Goal: Task Accomplishment & Management: Manage account settings

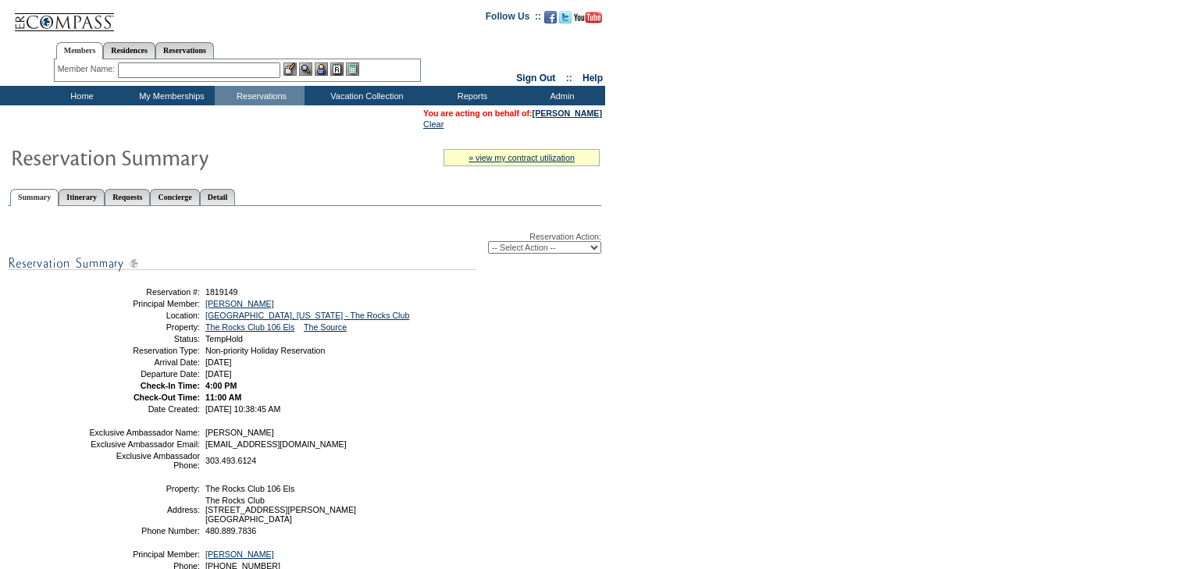
click at [81, 97] on td "Home" at bounding box center [80, 96] width 90 height 20
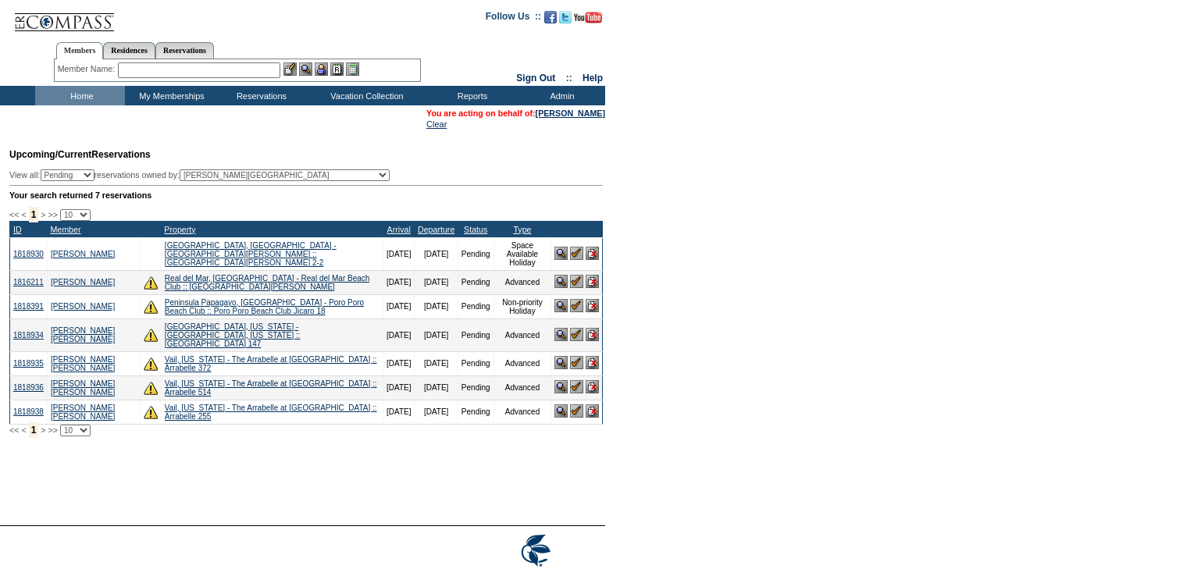
click at [95, 175] on select "Pending Confirmed Cancelled TempHold" at bounding box center [68, 175] width 54 height 12
select select "TempHold"
click at [48, 171] on select "Pending Confirmed Cancelled TempHold" at bounding box center [68, 175] width 54 height 12
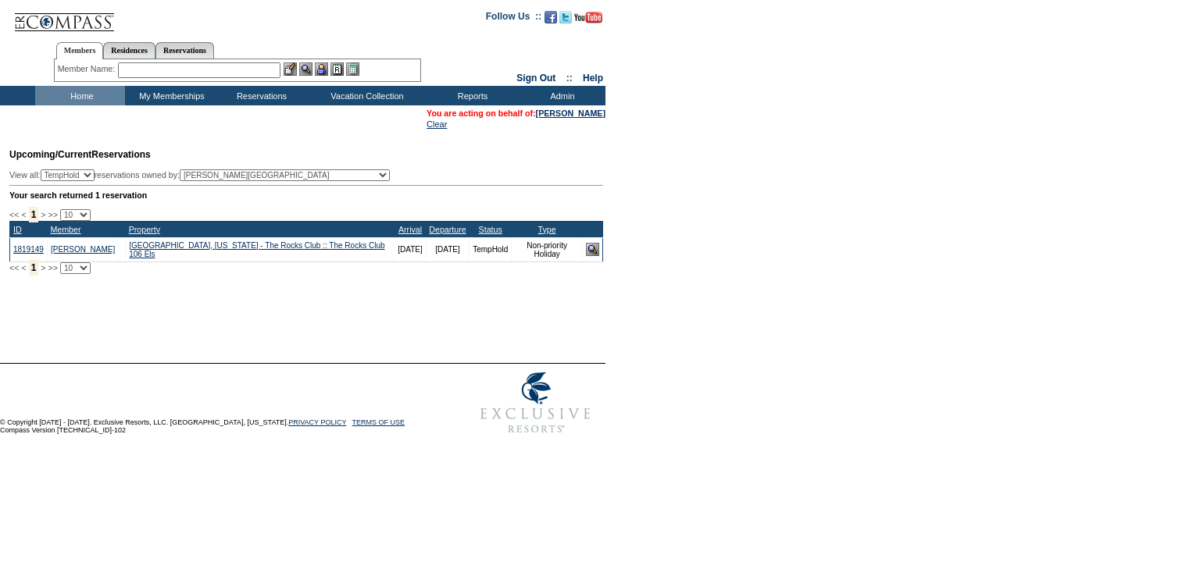
click at [592, 256] on img at bounding box center [592, 249] width 13 height 13
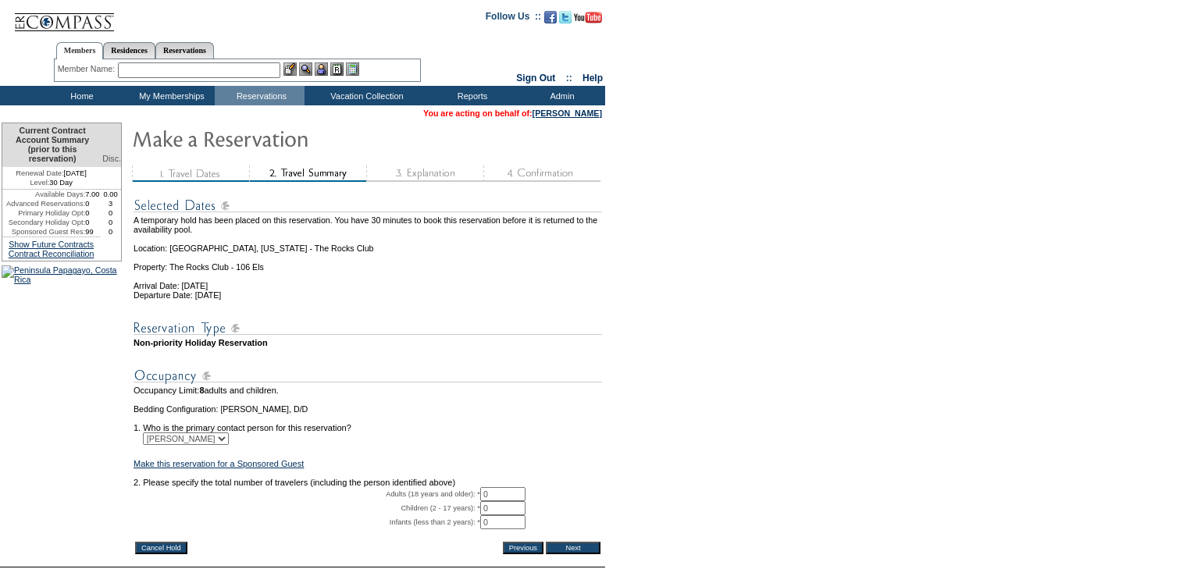
click at [498, 501] on input "0" at bounding box center [502, 494] width 45 height 14
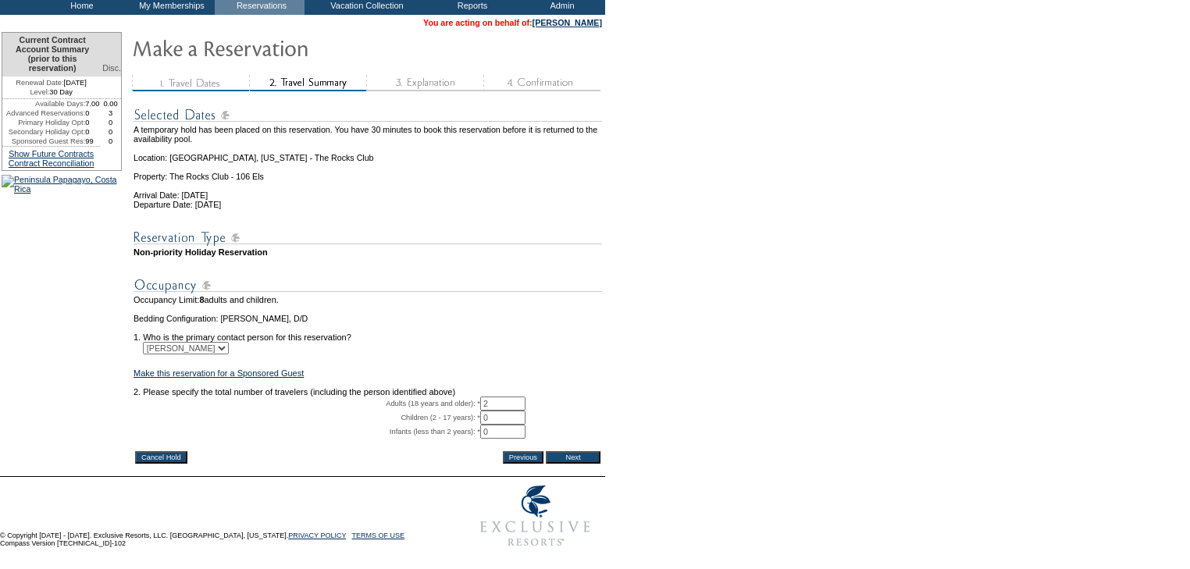
type input "2"
click at [576, 451] on input "Next" at bounding box center [573, 457] width 55 height 12
